Goal: Information Seeking & Learning: Learn about a topic

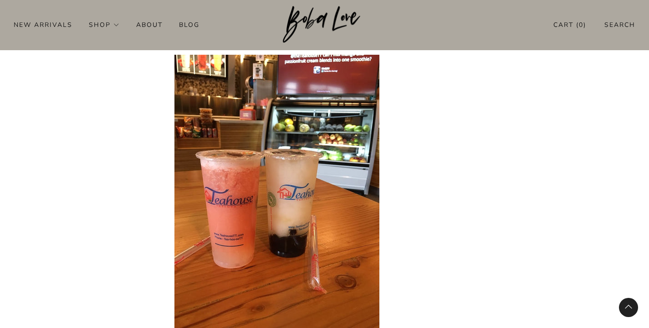
scroll to position [3299, 0]
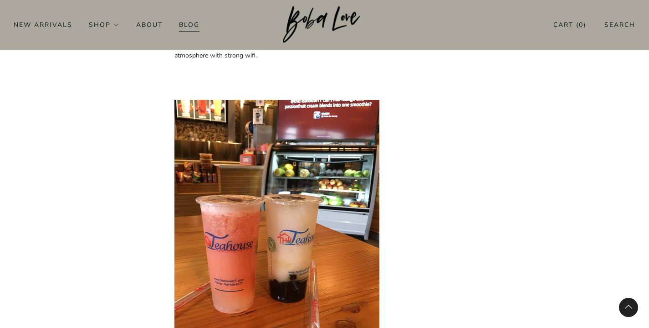
click at [188, 27] on link "Blog" at bounding box center [189, 24] width 21 height 15
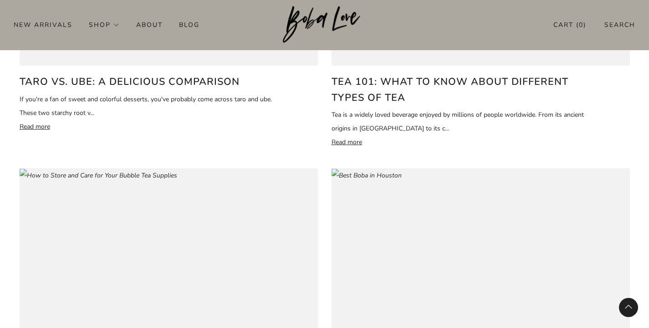
scroll to position [553, 0]
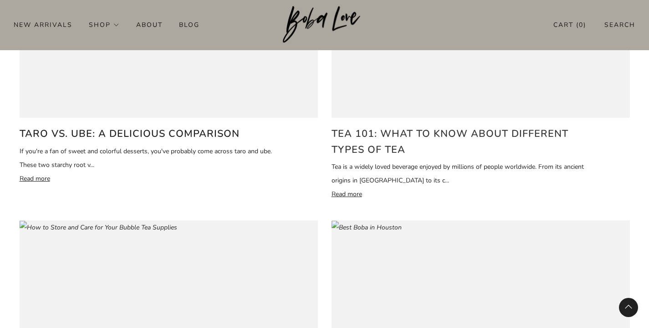
click at [367, 149] on h2 "Tea 101: What to know about different types of tea" at bounding box center [459, 141] width 254 height 31
